Goal: Register for event/course

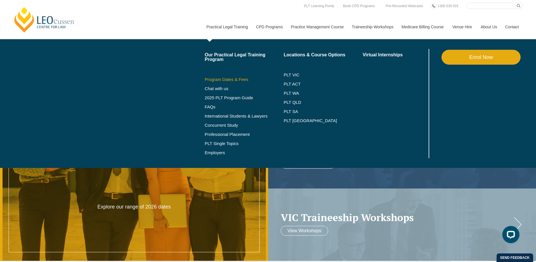
click at [217, 78] on link "Program Dates & Fees" at bounding box center [244, 79] width 79 height 5
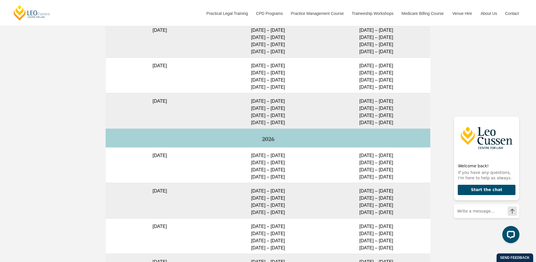
scroll to position [1594, 0]
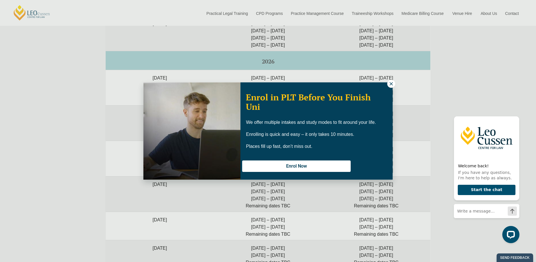
click at [391, 84] on icon at bounding box center [391, 83] width 3 height 3
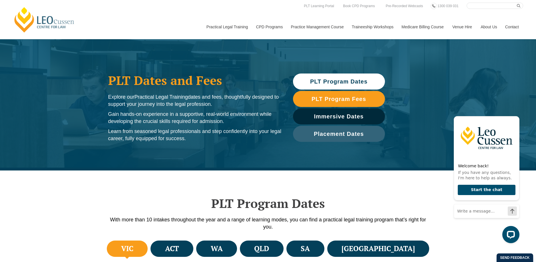
scroll to position [1, 0]
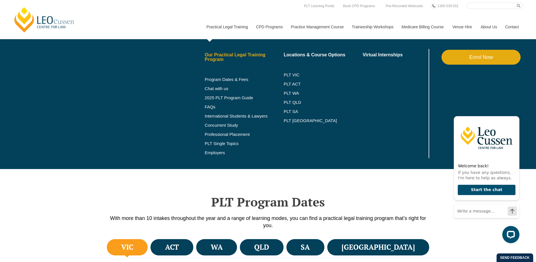
click at [208, 57] on link "Our Practical Legal Training Program" at bounding box center [244, 57] width 79 height 9
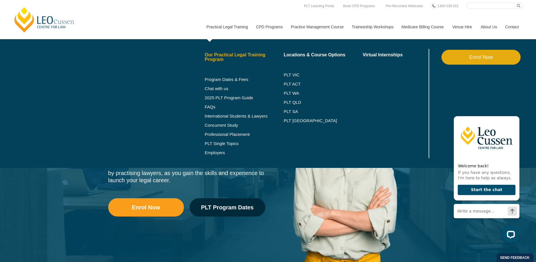
click at [212, 58] on link "Our Practical Legal Training Program" at bounding box center [244, 57] width 79 height 9
click at [285, 76] on link "PLT VIC" at bounding box center [323, 75] width 79 height 5
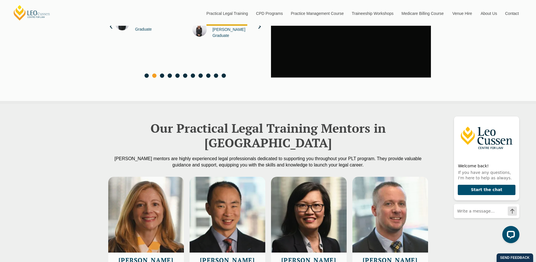
scroll to position [1463, 0]
